Goal: Task Accomplishment & Management: Complete application form

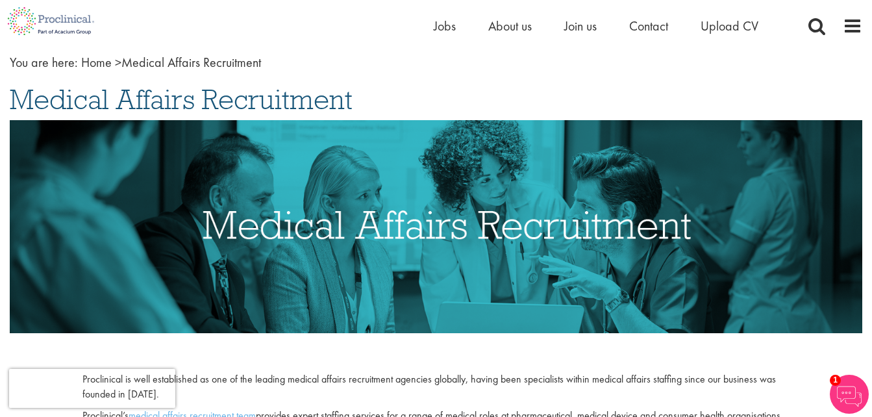
scroll to position [55, 0]
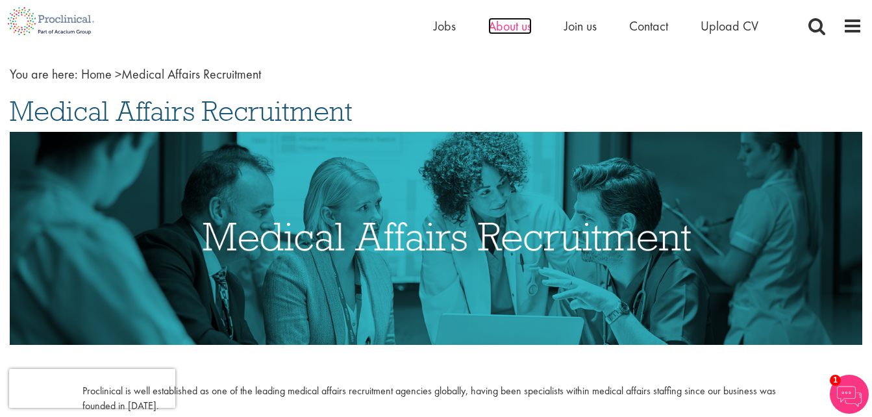
click at [520, 26] on span "About us" at bounding box center [510, 26] width 44 height 17
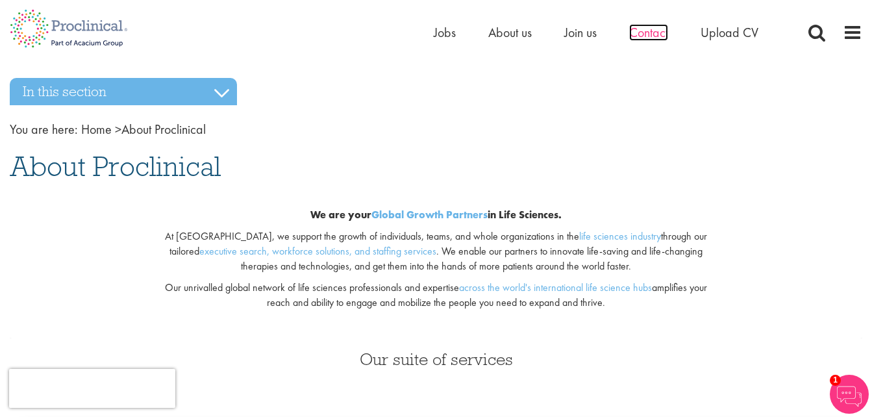
click at [649, 34] on span "Contact" at bounding box center [648, 32] width 39 height 17
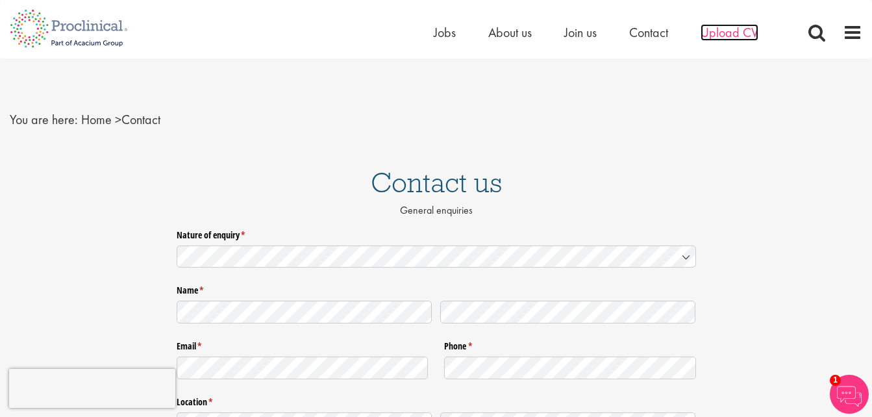
click at [728, 38] on span "Upload CV" at bounding box center [730, 32] width 58 height 17
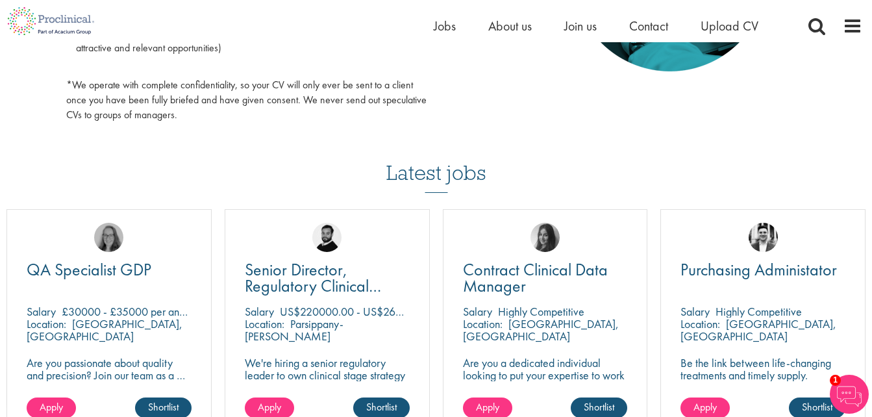
scroll to position [894, 0]
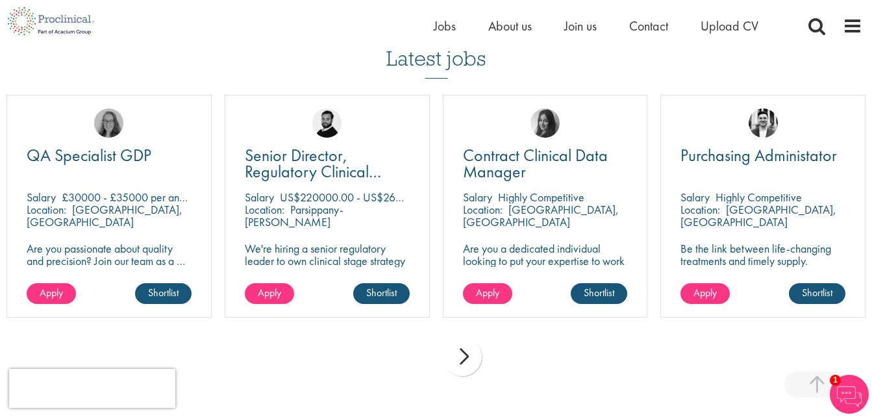
click at [456, 366] on div "next" at bounding box center [462, 356] width 39 height 39
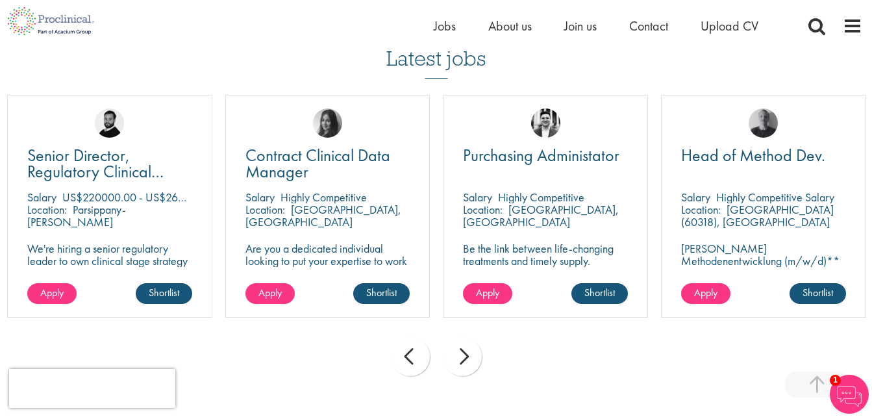
click at [459, 361] on div "next" at bounding box center [462, 356] width 39 height 39
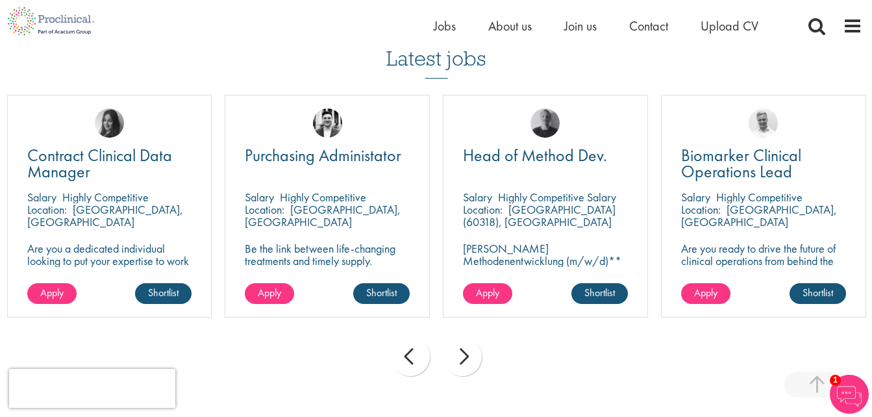
click at [459, 361] on div "next" at bounding box center [462, 356] width 39 height 39
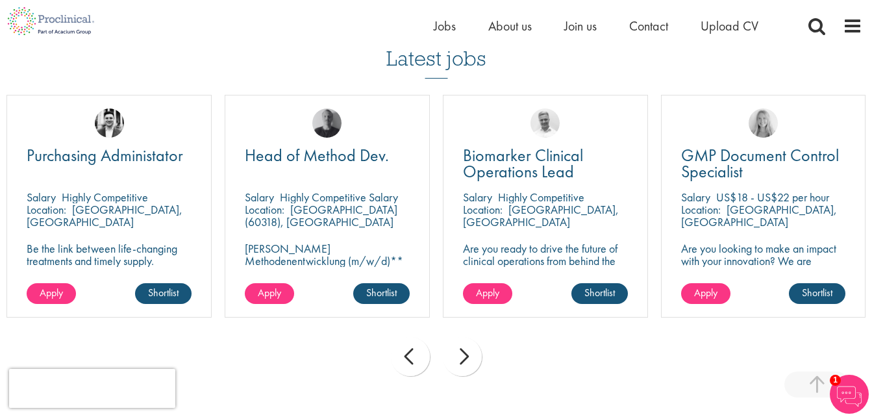
click at [459, 361] on div "next" at bounding box center [462, 356] width 39 height 39
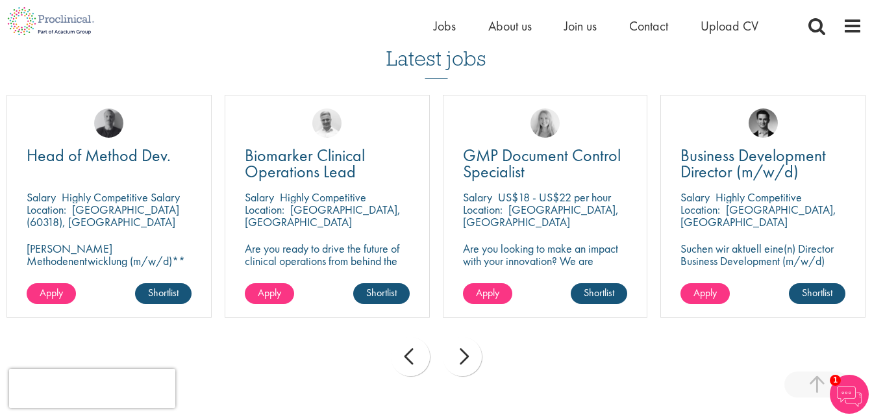
click at [459, 361] on div "next" at bounding box center [462, 356] width 39 height 39
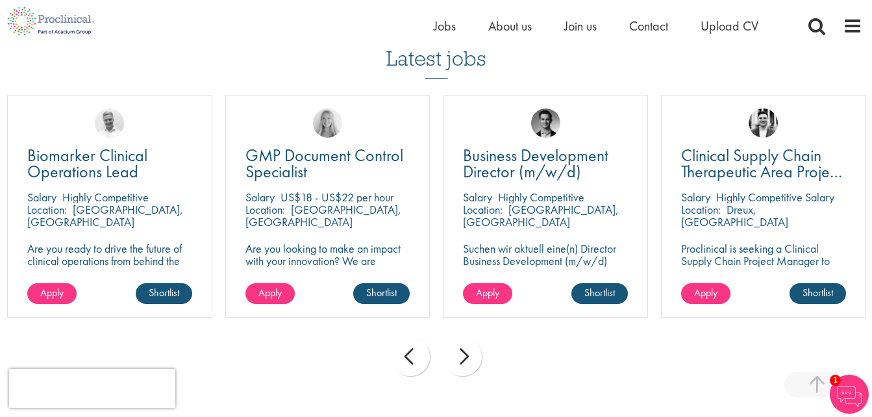
click at [459, 361] on div "next" at bounding box center [462, 356] width 39 height 39
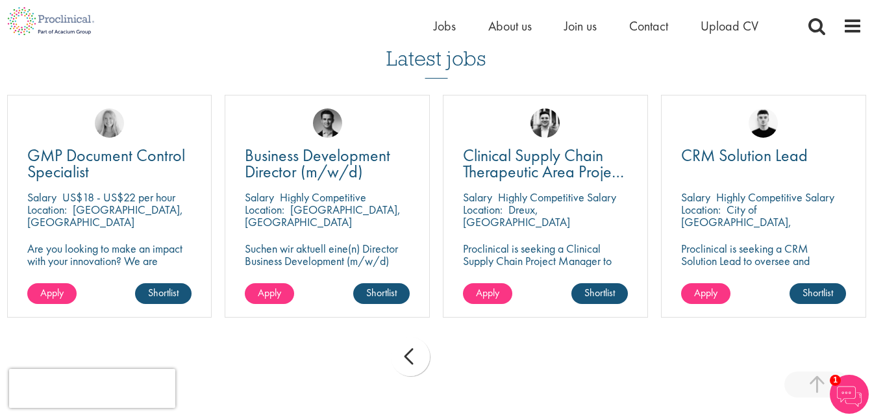
click at [459, 361] on div "prev next" at bounding box center [436, 358] width 872 height 56
click at [410, 353] on div "prev" at bounding box center [410, 356] width 39 height 39
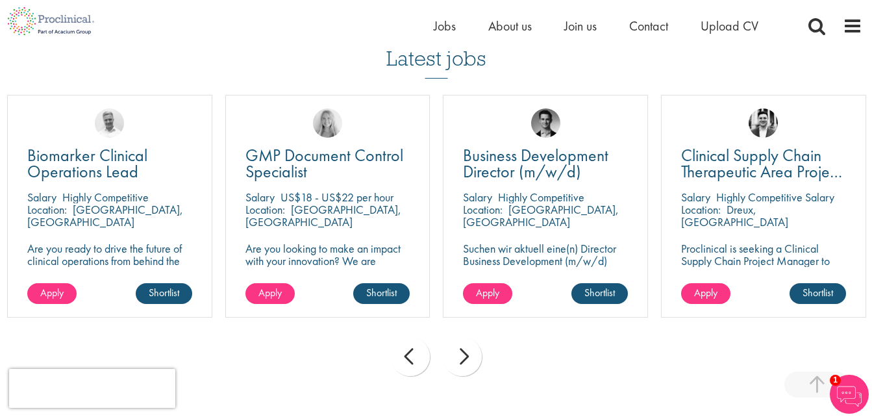
click at [410, 353] on div "prev" at bounding box center [410, 356] width 39 height 39
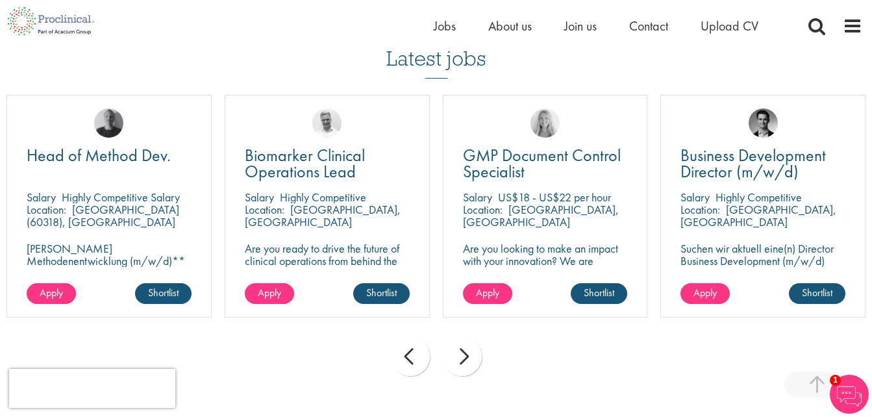
click at [410, 353] on div "prev" at bounding box center [410, 356] width 39 height 39
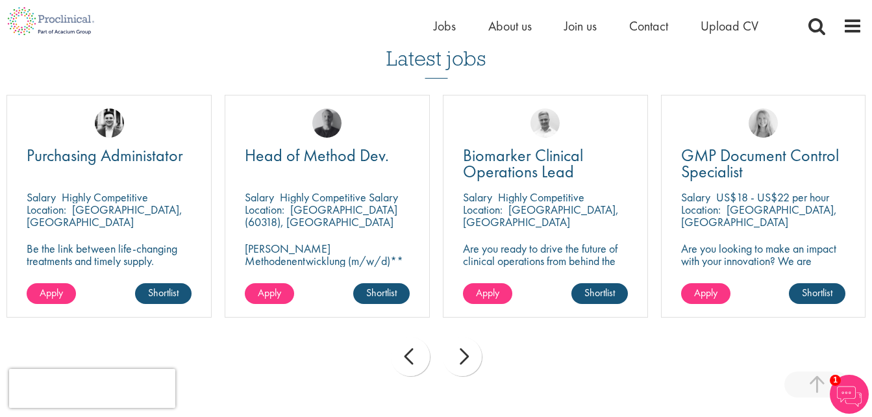
click at [410, 353] on div "prev" at bounding box center [410, 356] width 39 height 39
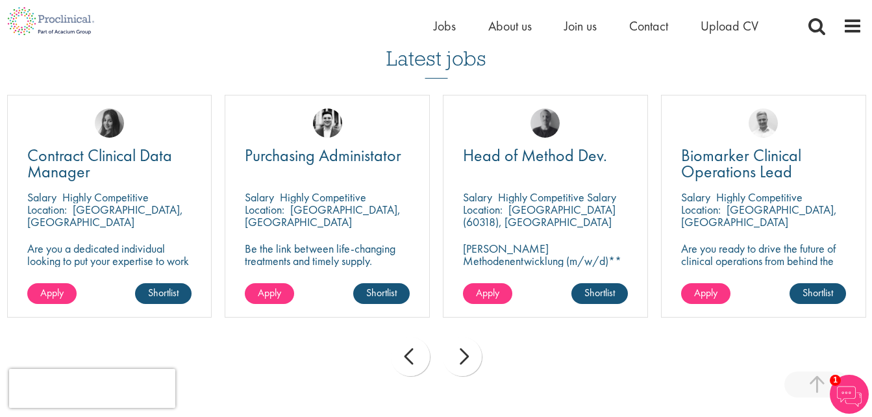
click at [410, 353] on div "prev" at bounding box center [410, 356] width 39 height 39
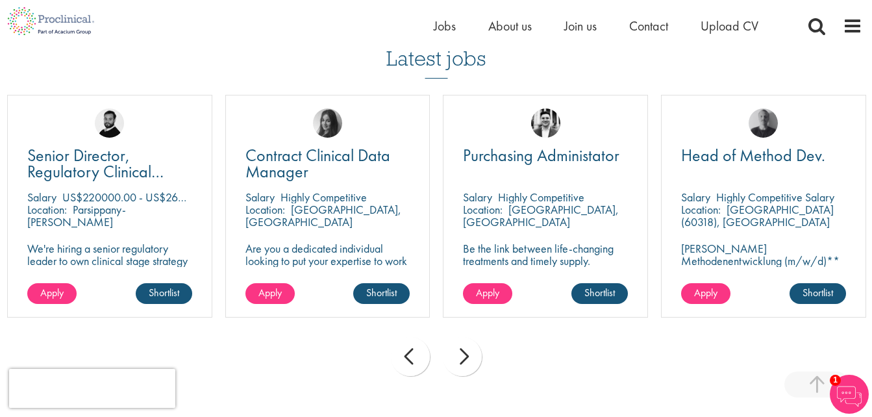
click at [410, 353] on div "prev" at bounding box center [410, 356] width 39 height 39
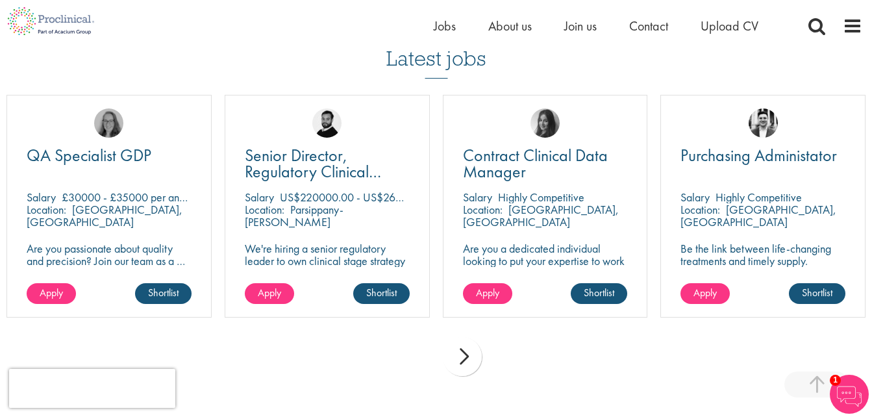
click at [410, 353] on div "prev next" at bounding box center [436, 358] width 872 height 56
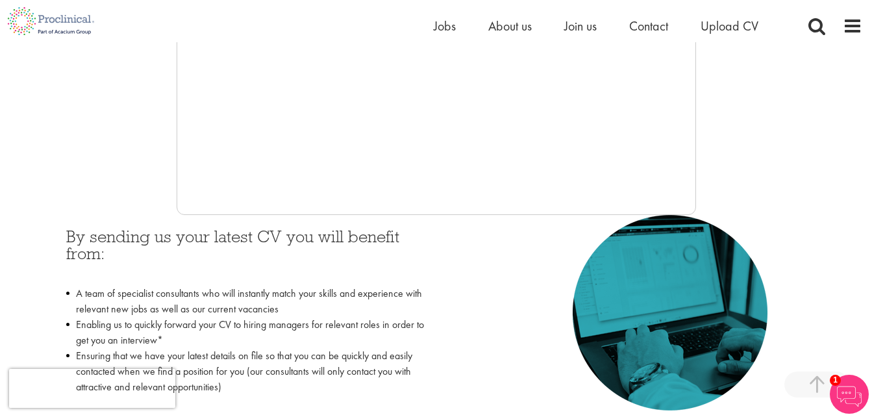
scroll to position [0, 0]
